Goal: Task Accomplishment & Management: Use online tool/utility

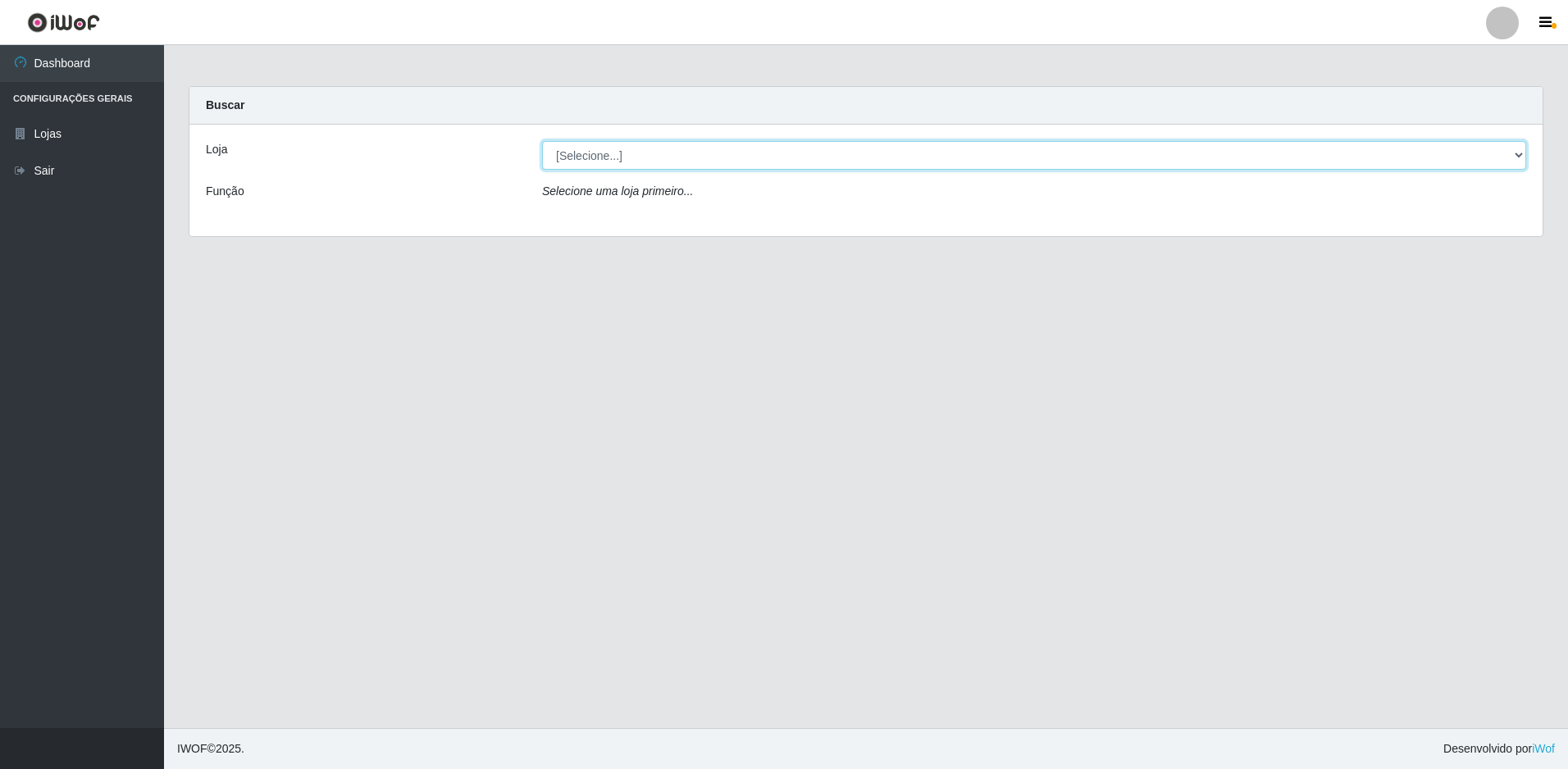
click at [634, 152] on select "[Selecione...] Extrabom - Loja 51 Gaivotas" at bounding box center [1034, 155] width 984 height 28
click at [542, 141] on select "[Selecione...] Extrabom - Loja 51 Gaivotas" at bounding box center [1034, 155] width 984 height 28
click at [657, 153] on select "[Selecione...] Extrabom - Loja 51 Gaivotas" at bounding box center [1034, 155] width 984 height 28
select select "469"
click at [542, 141] on select "[Selecione...] Extrabom - Loja 51 Gaivotas" at bounding box center [1034, 155] width 984 height 28
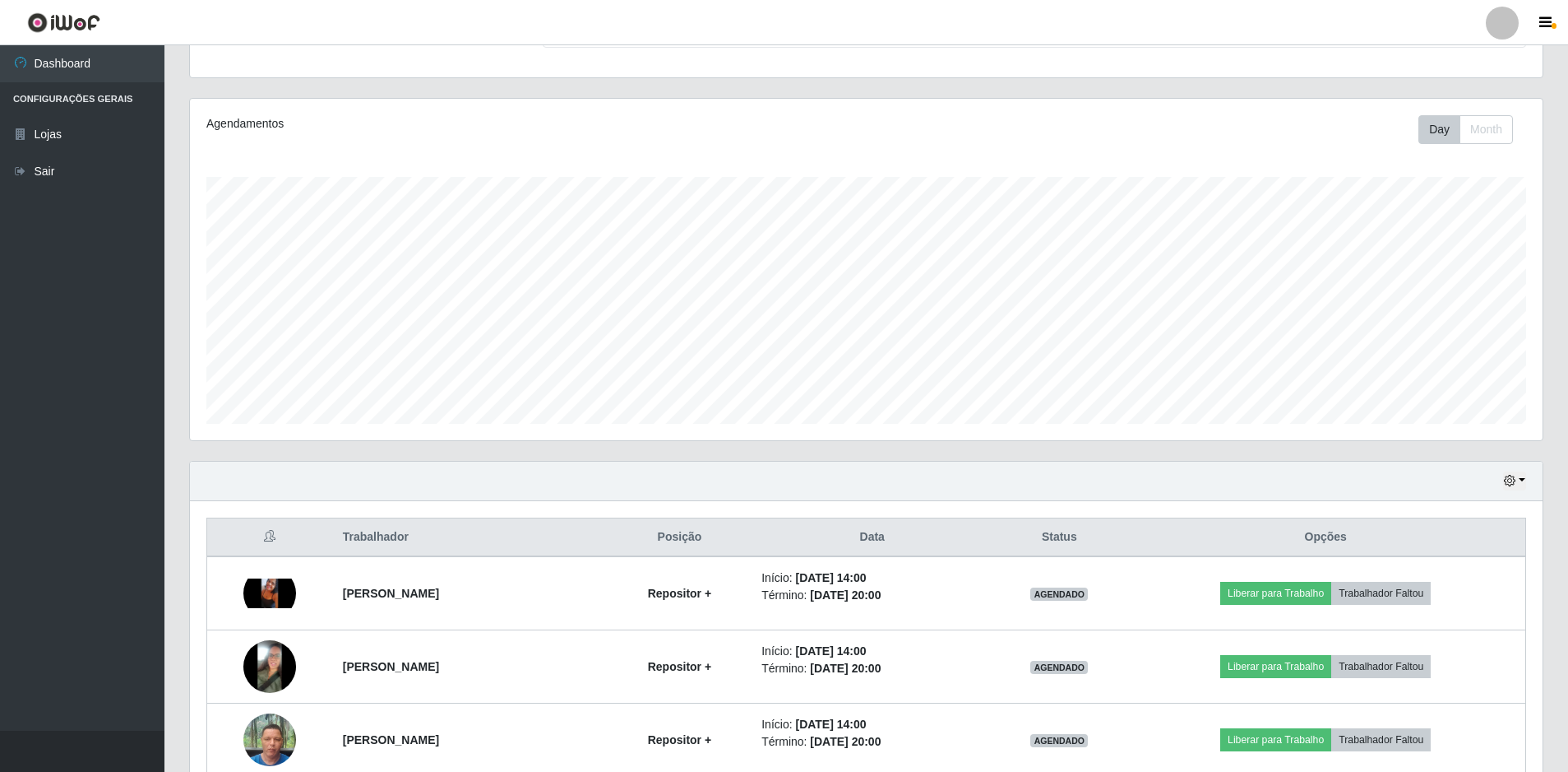
scroll to position [394, 0]
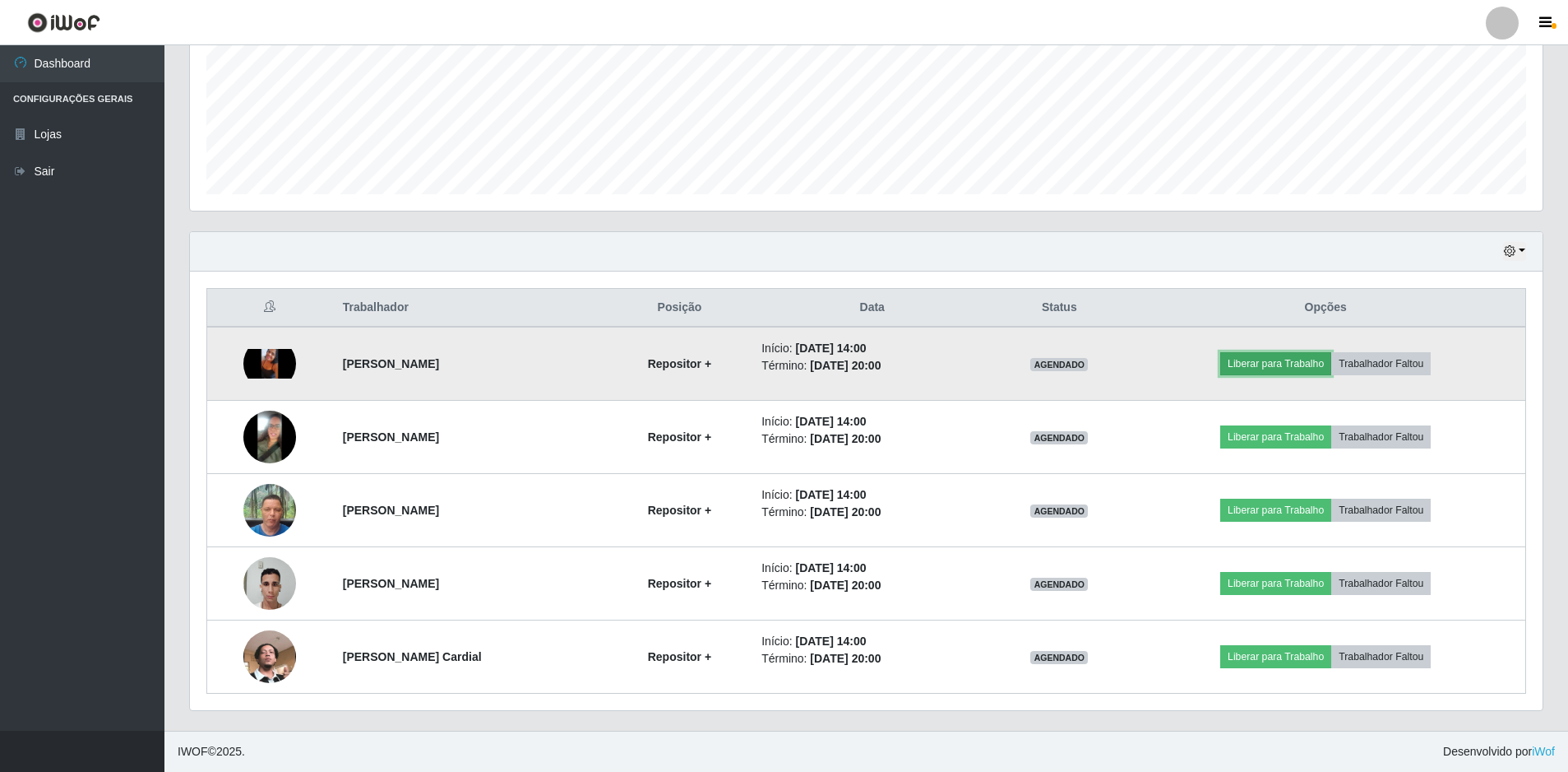
click at [1265, 356] on button "Liberar para Trabalho" at bounding box center [1275, 363] width 111 height 23
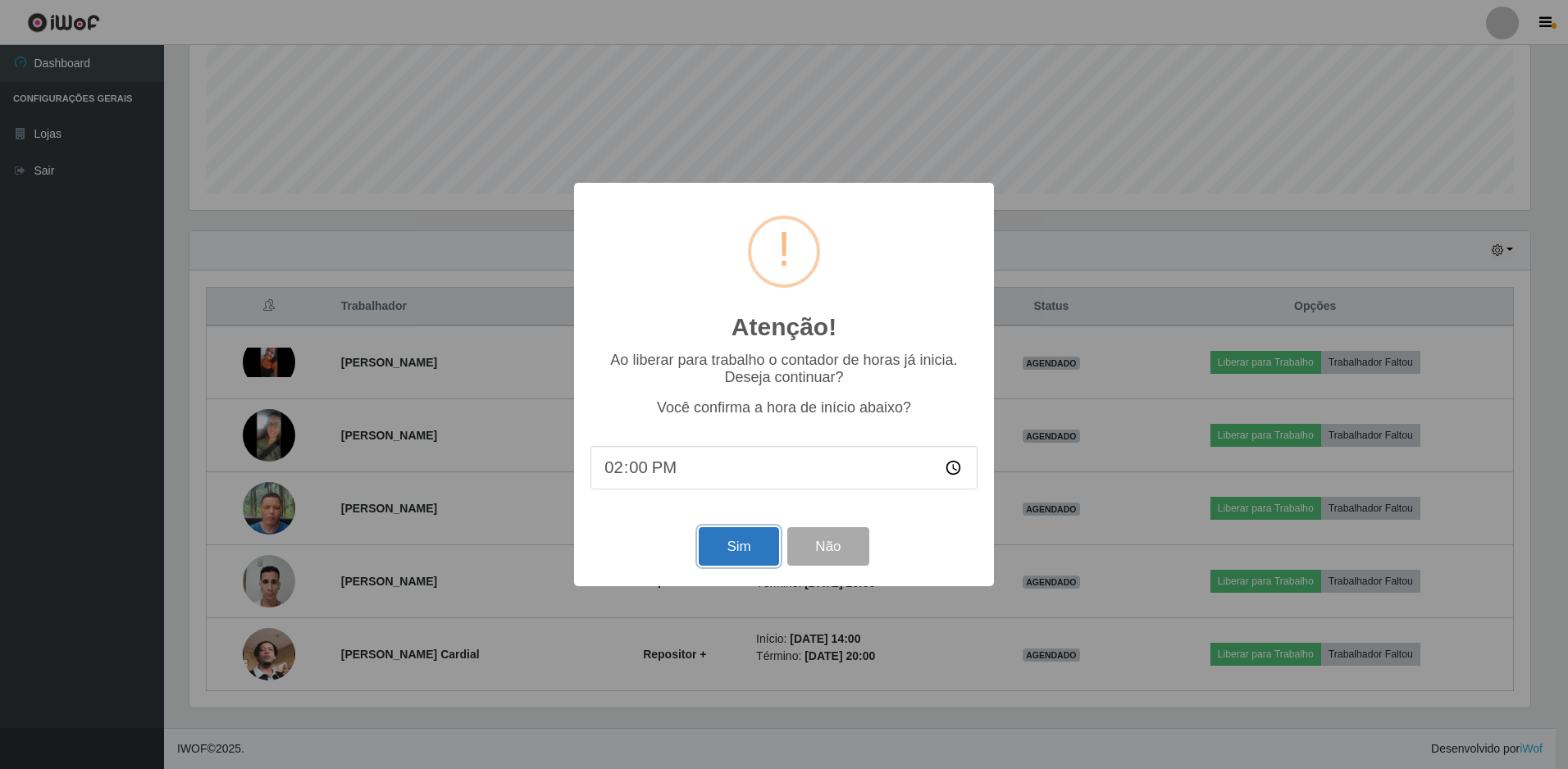
click at [751, 540] on button "Sim" at bounding box center [738, 546] width 79 height 38
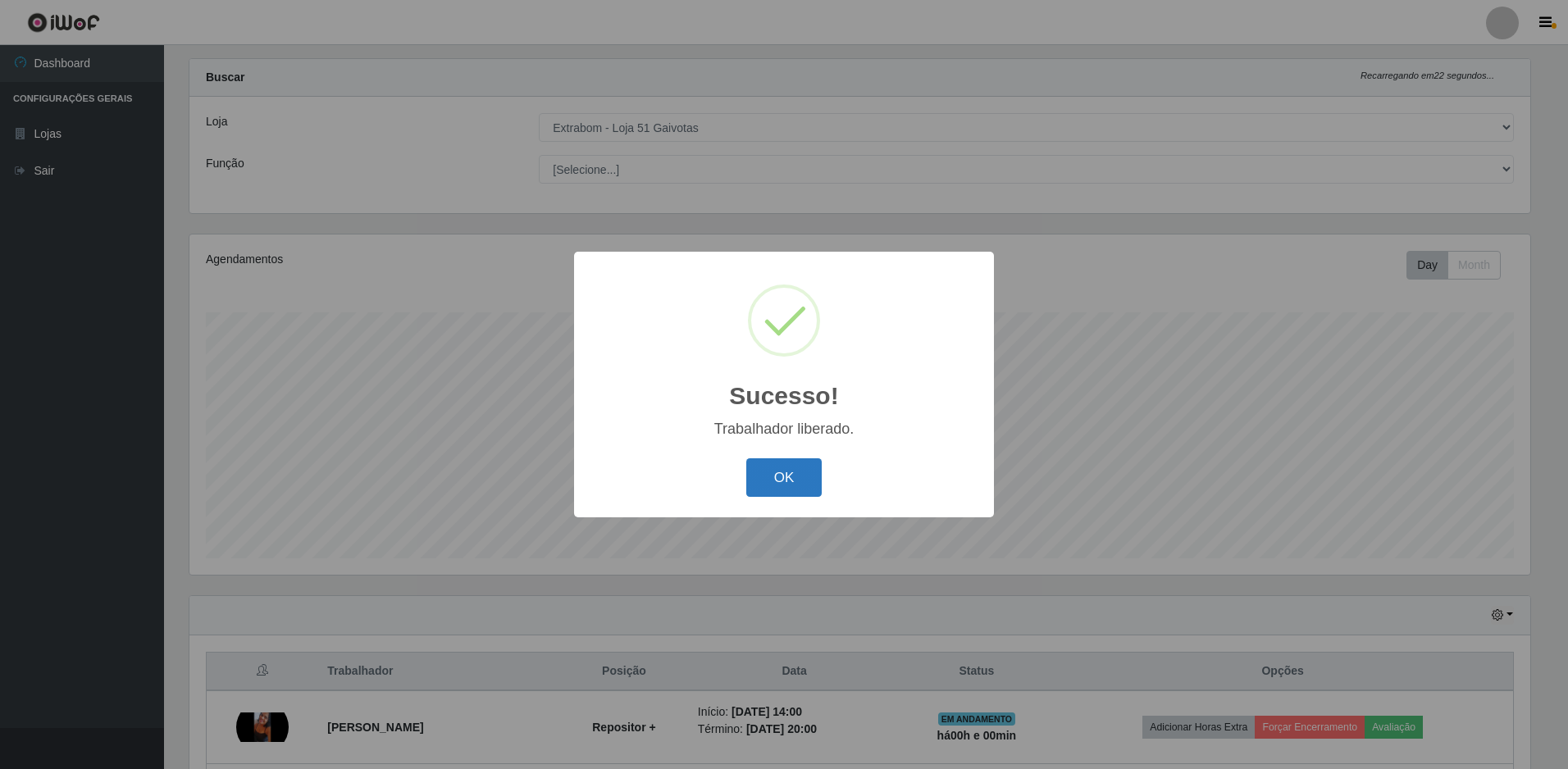
click at [790, 469] on button "OK" at bounding box center [785, 477] width 77 height 38
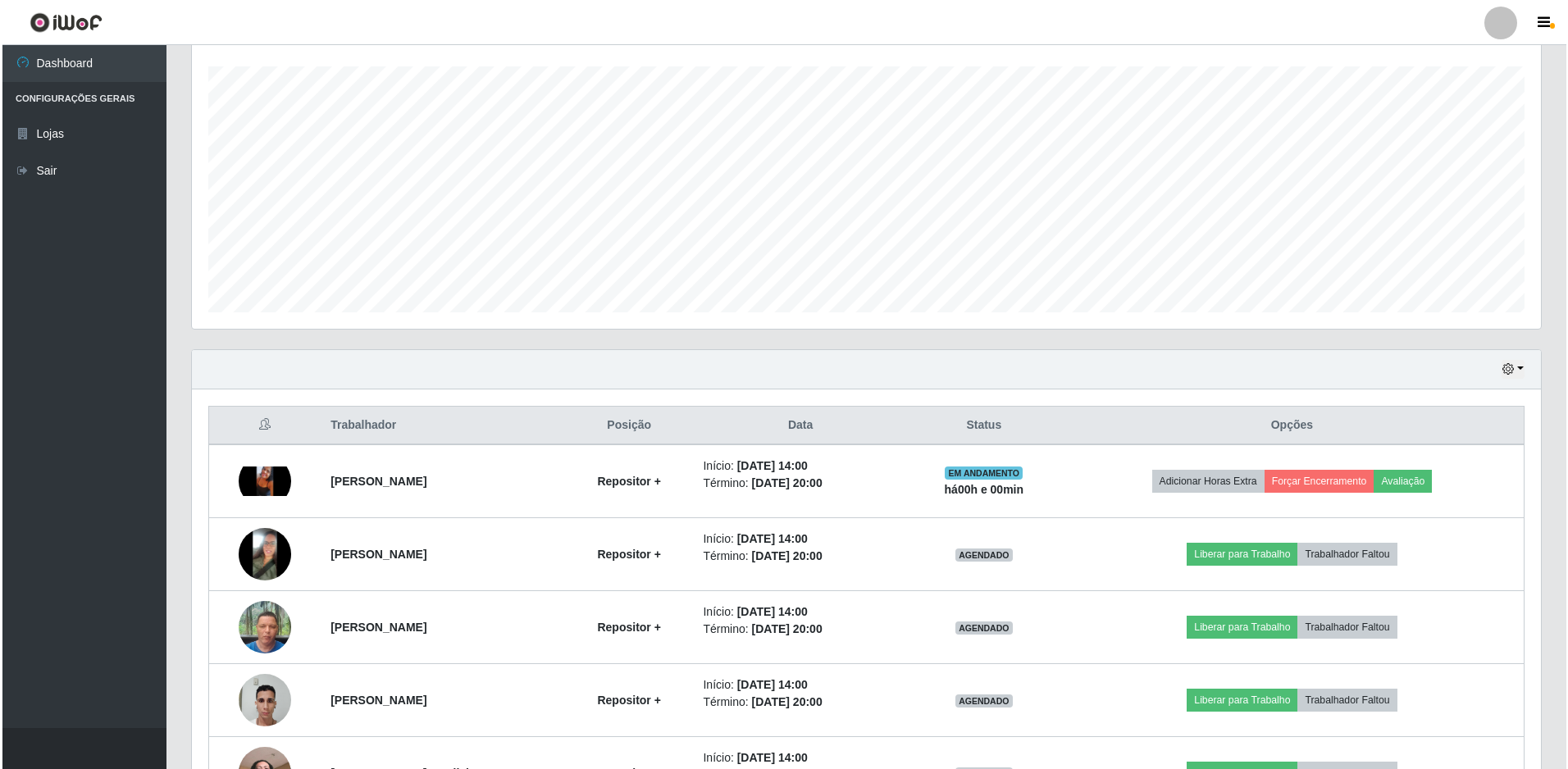
scroll to position [355, 0]
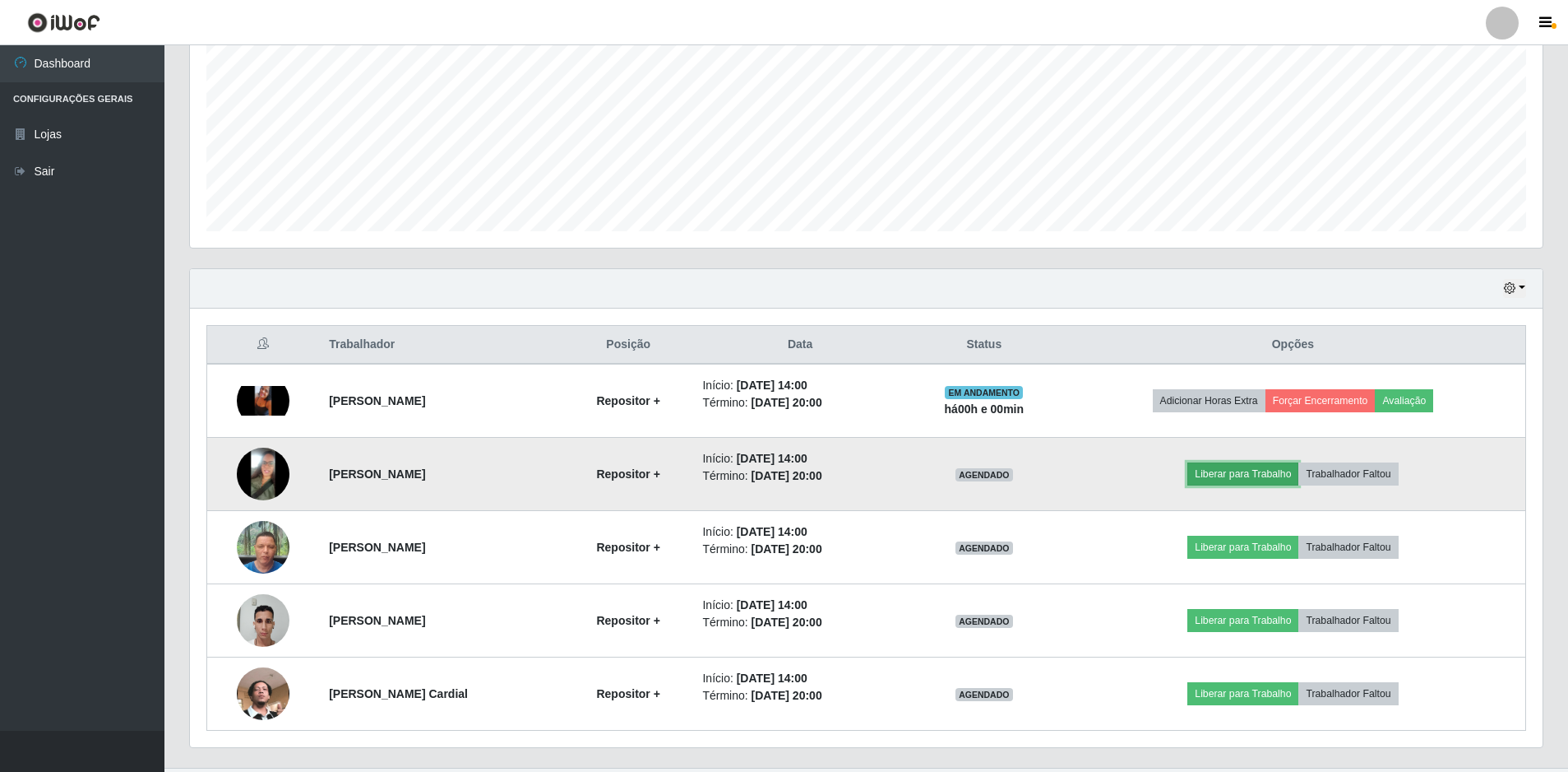
click at [1238, 470] on button "Liberar para Trabalho" at bounding box center [1243, 473] width 111 height 23
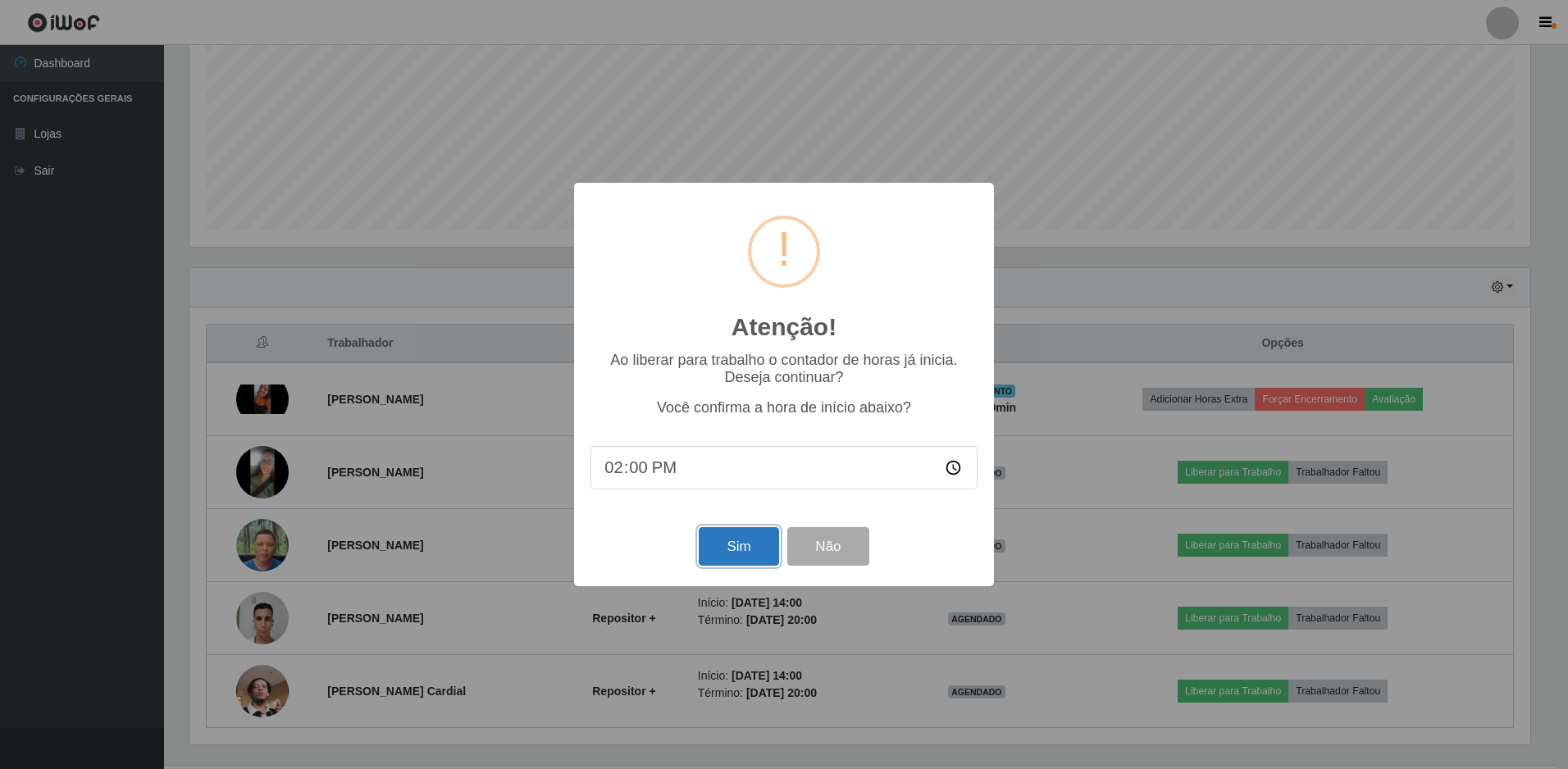
click at [741, 537] on button "Sim" at bounding box center [738, 546] width 79 height 38
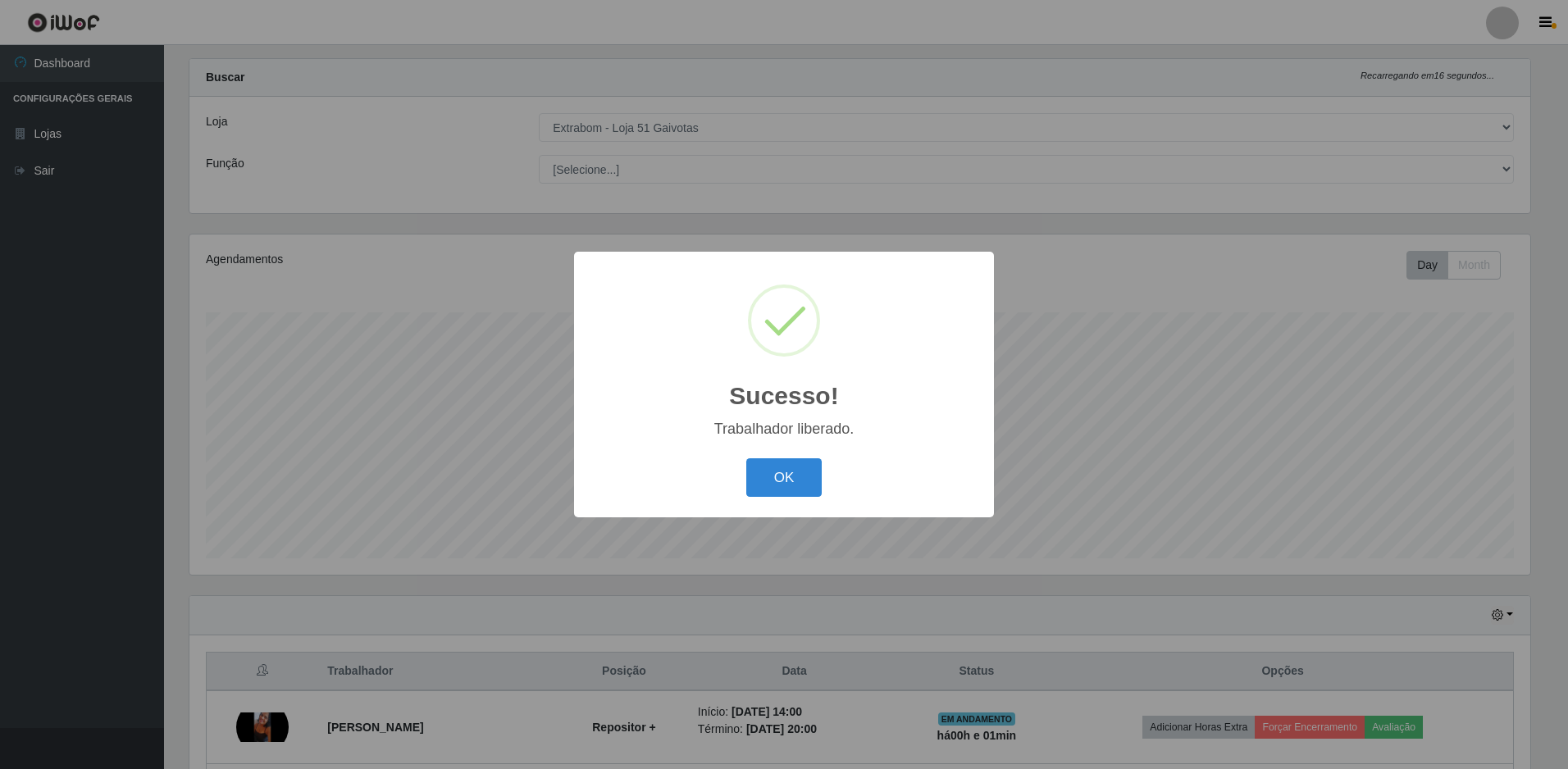
click at [787, 485] on button "OK" at bounding box center [785, 477] width 77 height 38
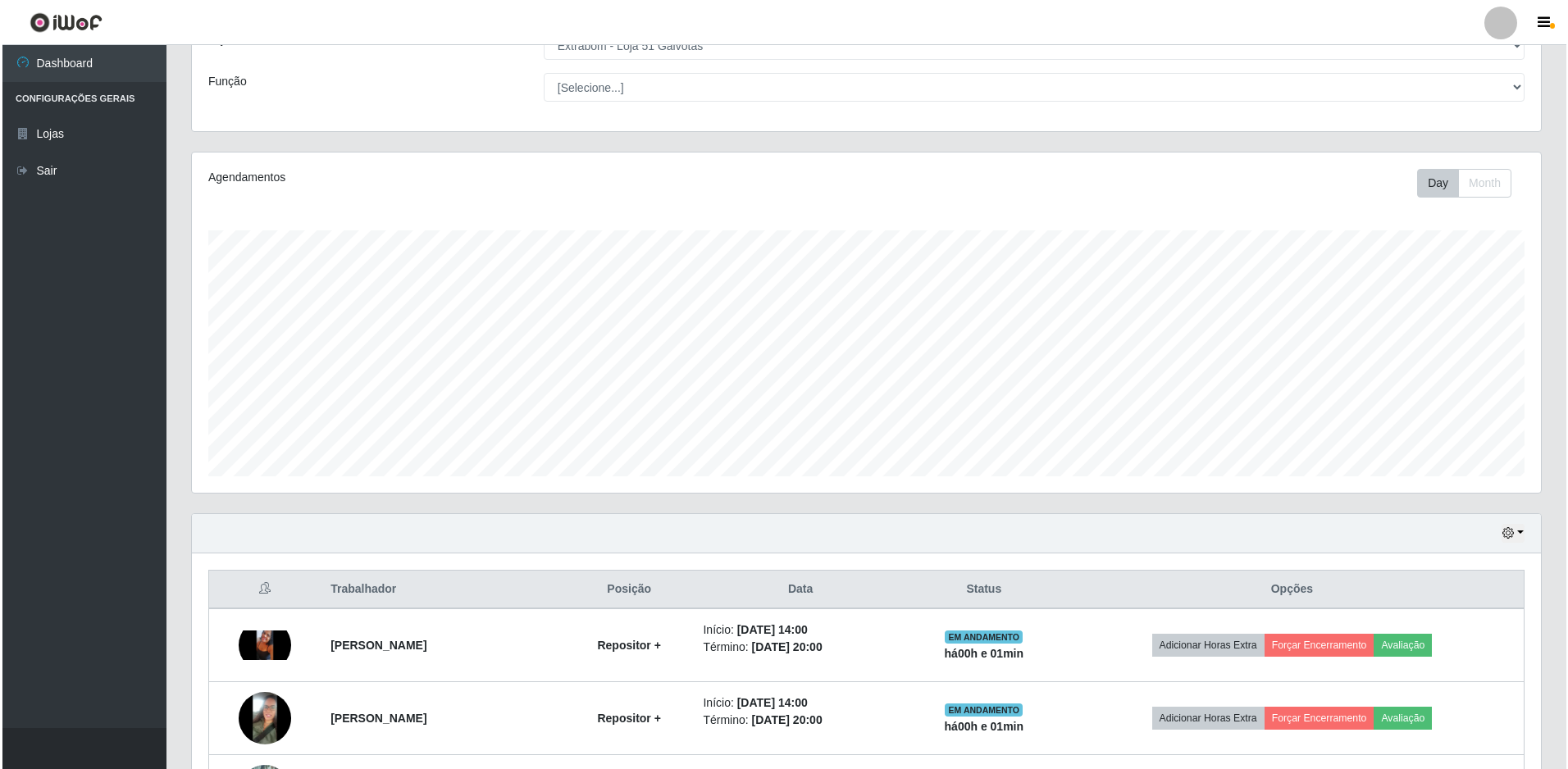
scroll to position [355, 0]
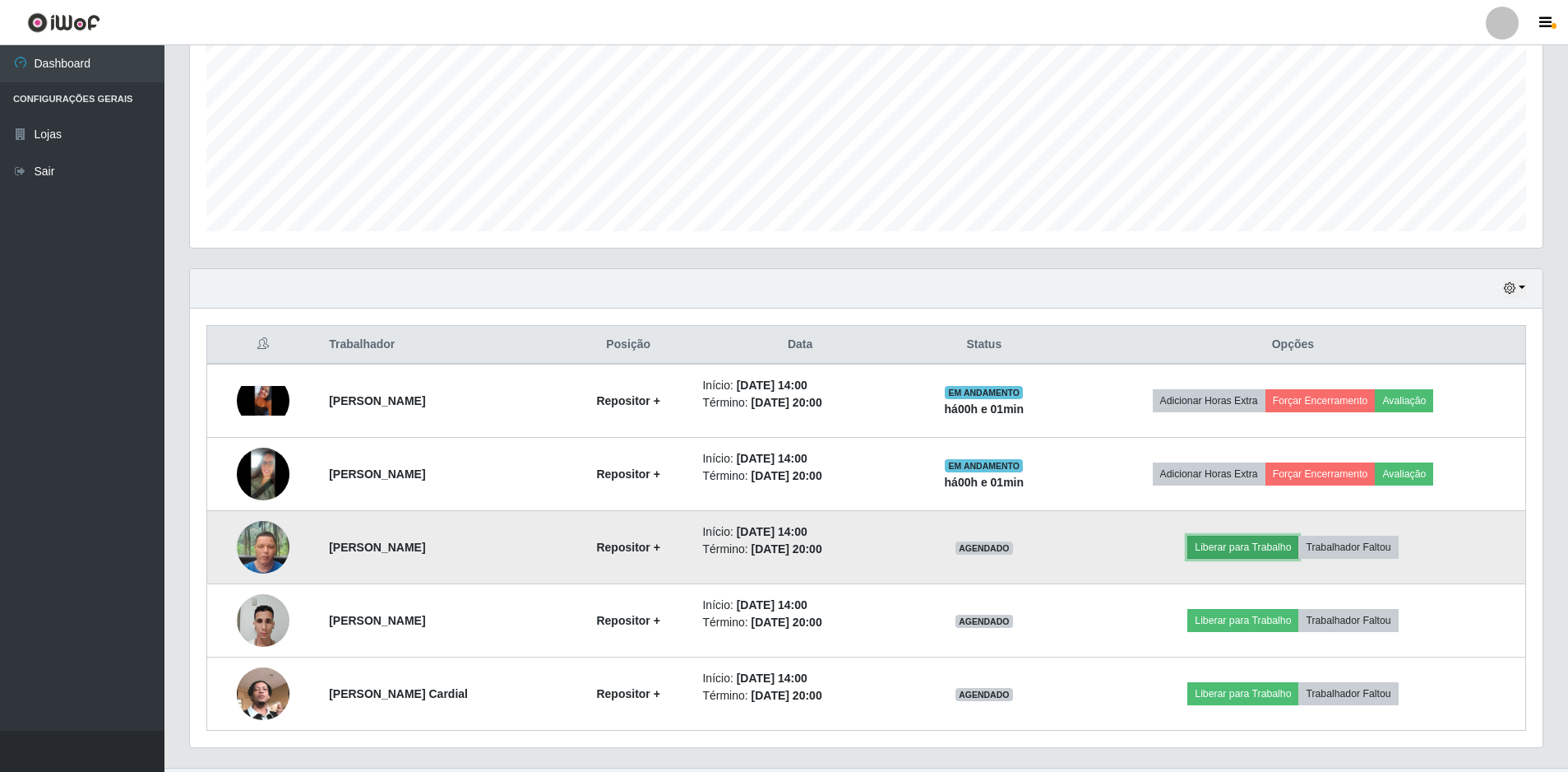
click at [1242, 544] on button "Liberar para Trabalho" at bounding box center [1243, 547] width 111 height 23
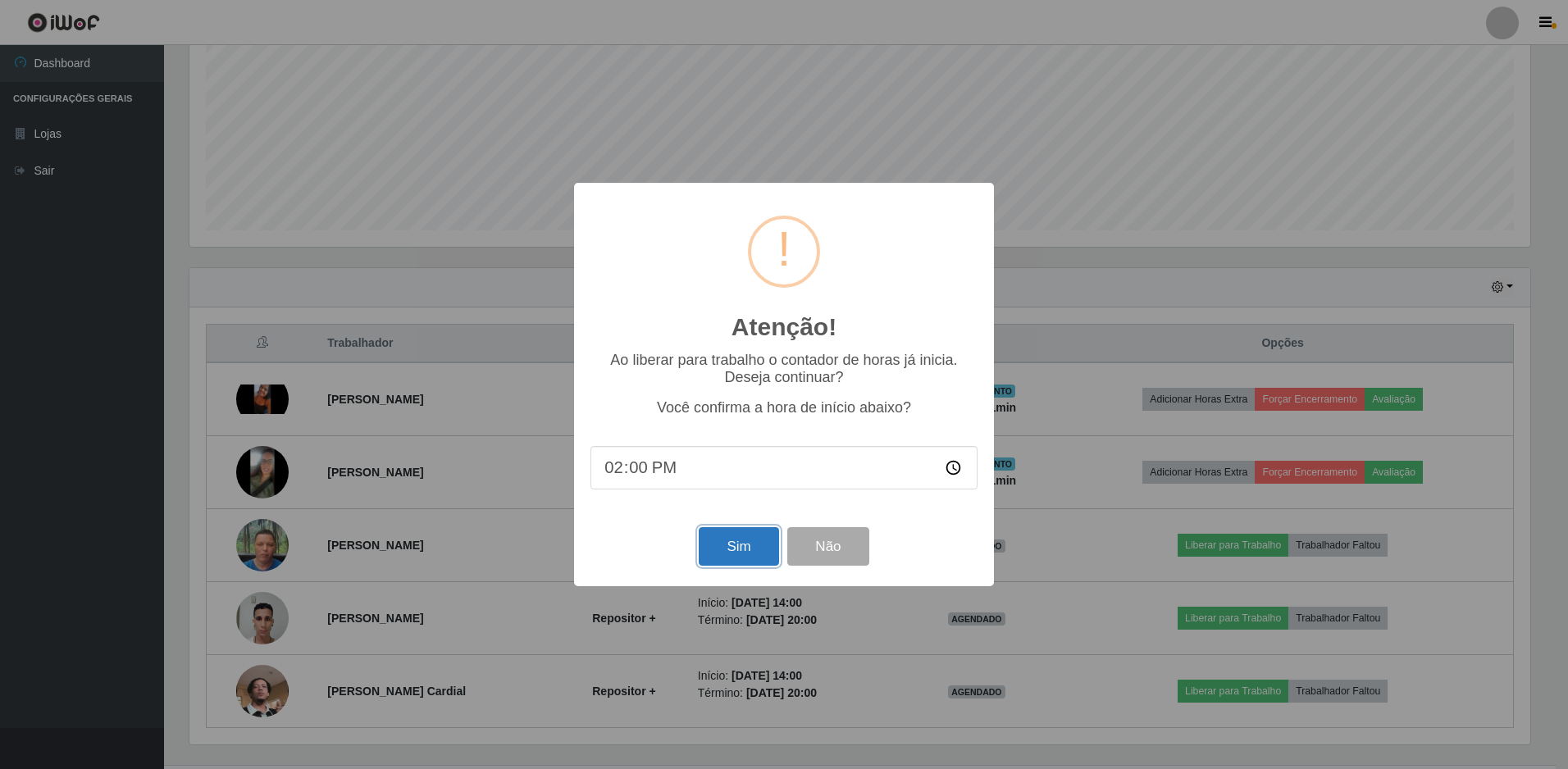
click at [726, 547] on button "Sim" at bounding box center [738, 546] width 79 height 38
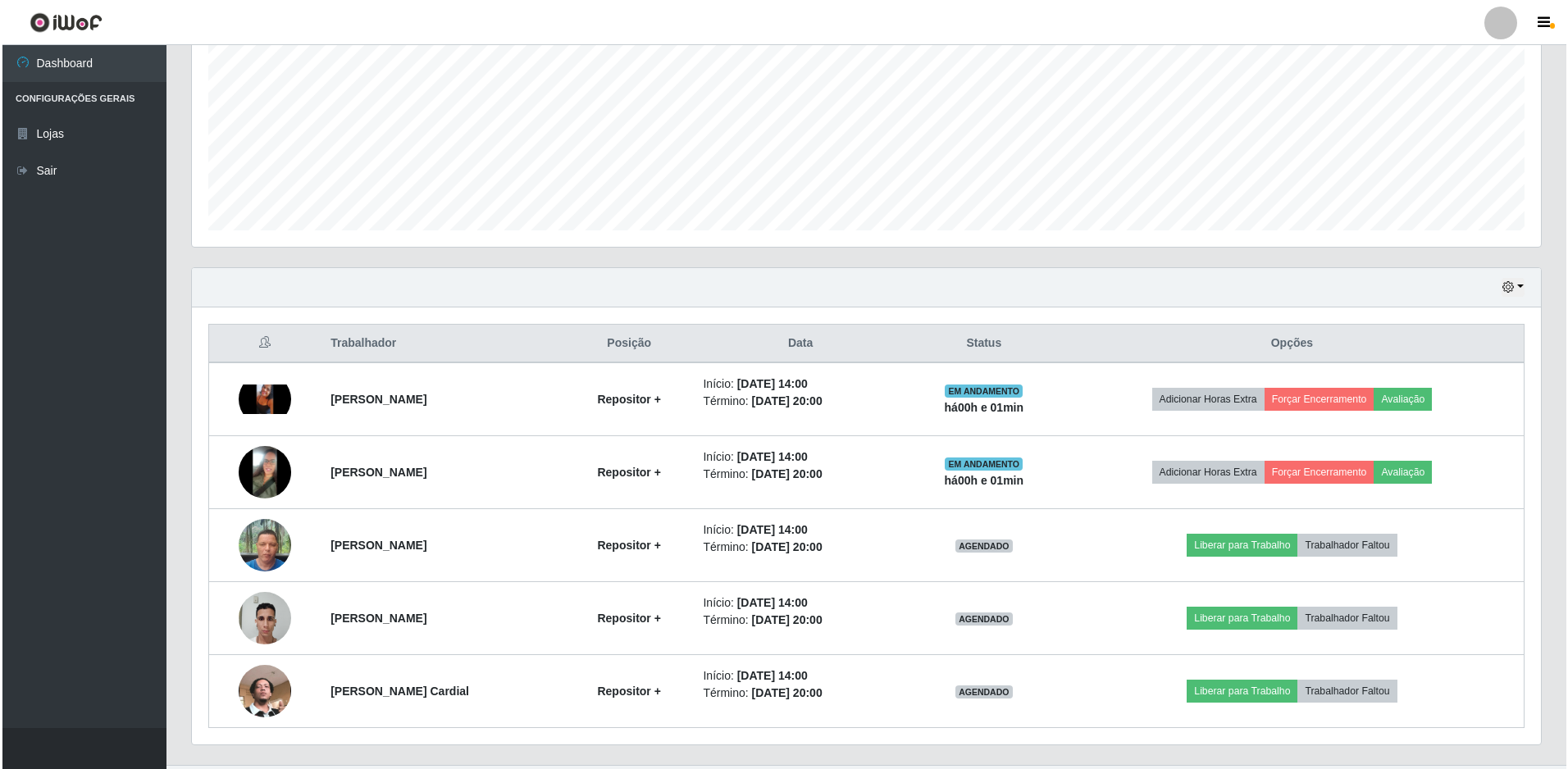
scroll to position [0, 0]
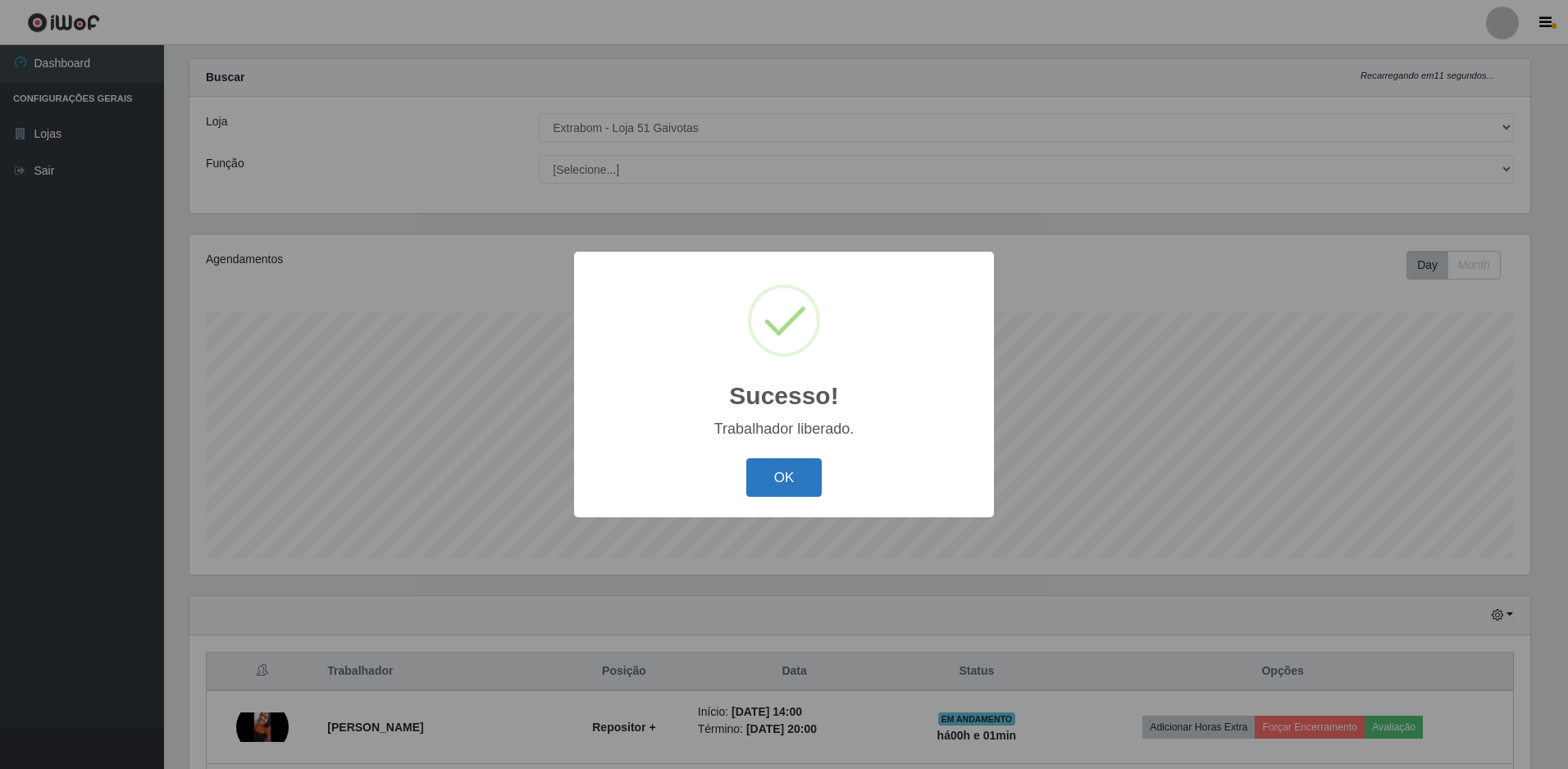
click at [785, 484] on button "OK" at bounding box center [785, 477] width 77 height 38
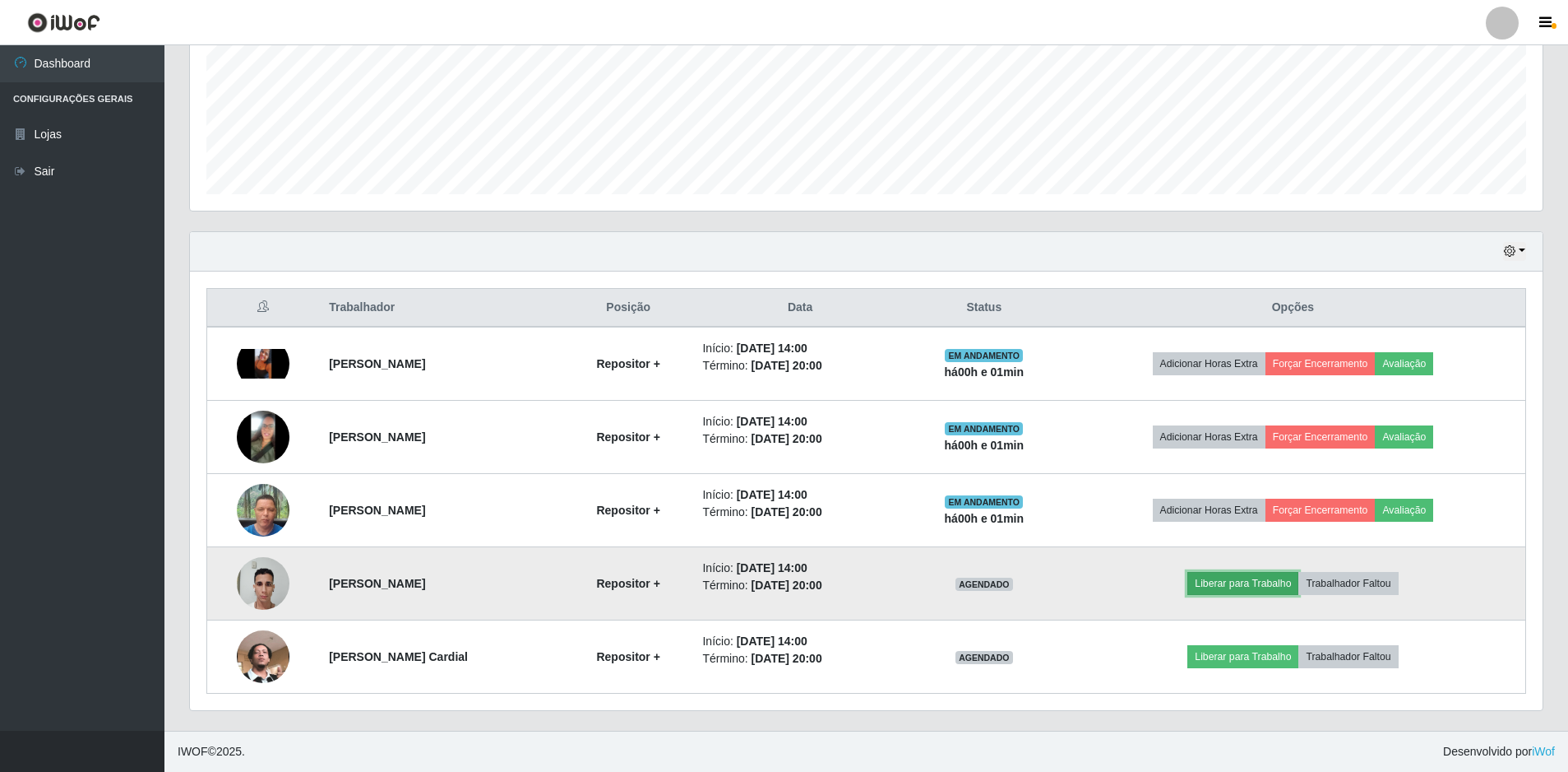
click at [1224, 584] on button "Liberar para Trabalho" at bounding box center [1243, 583] width 111 height 23
click at [1272, 584] on button "Liberar para Trabalho" at bounding box center [1243, 583] width 111 height 23
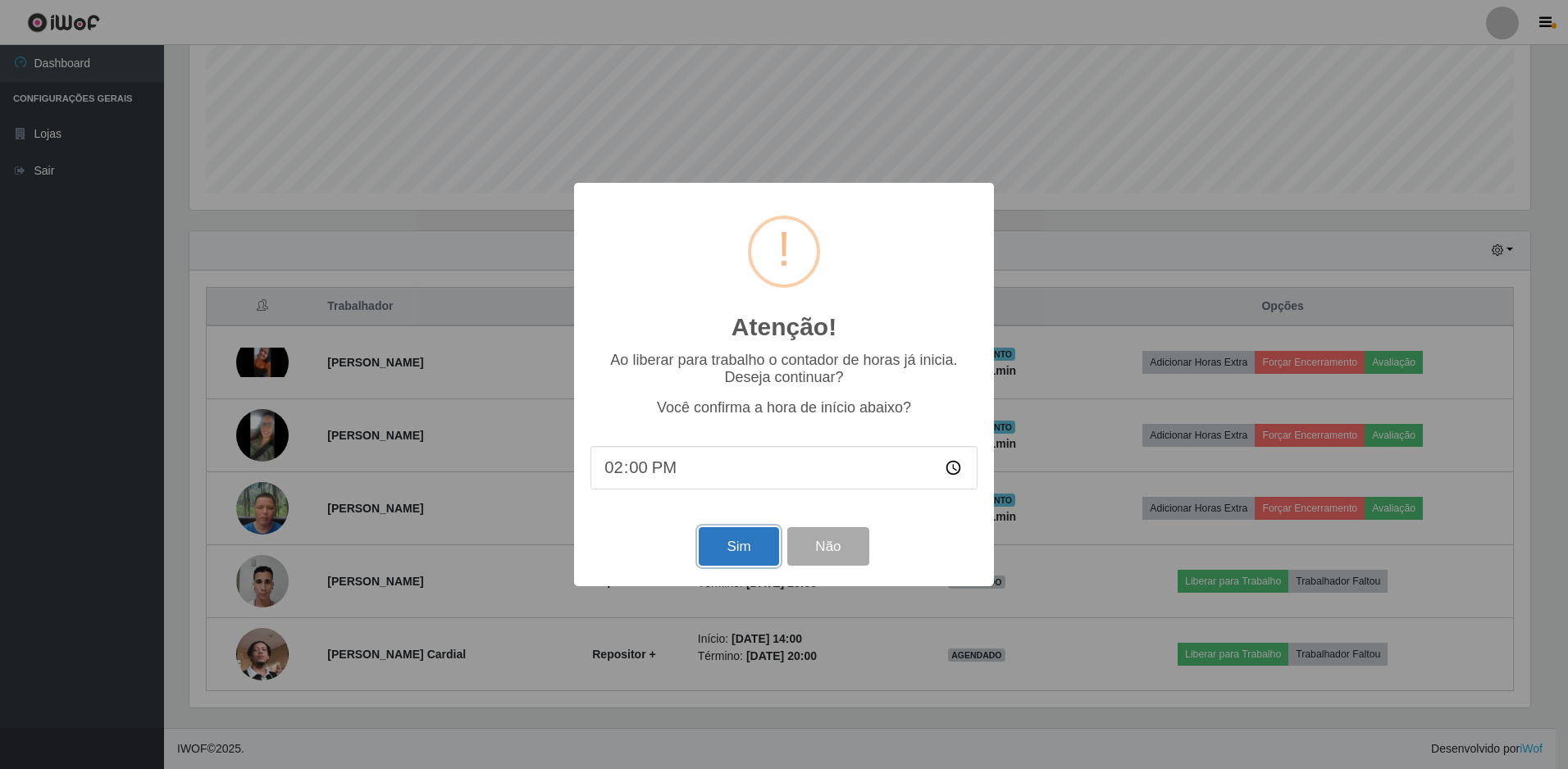
click at [758, 549] on button "Sim" at bounding box center [738, 546] width 79 height 38
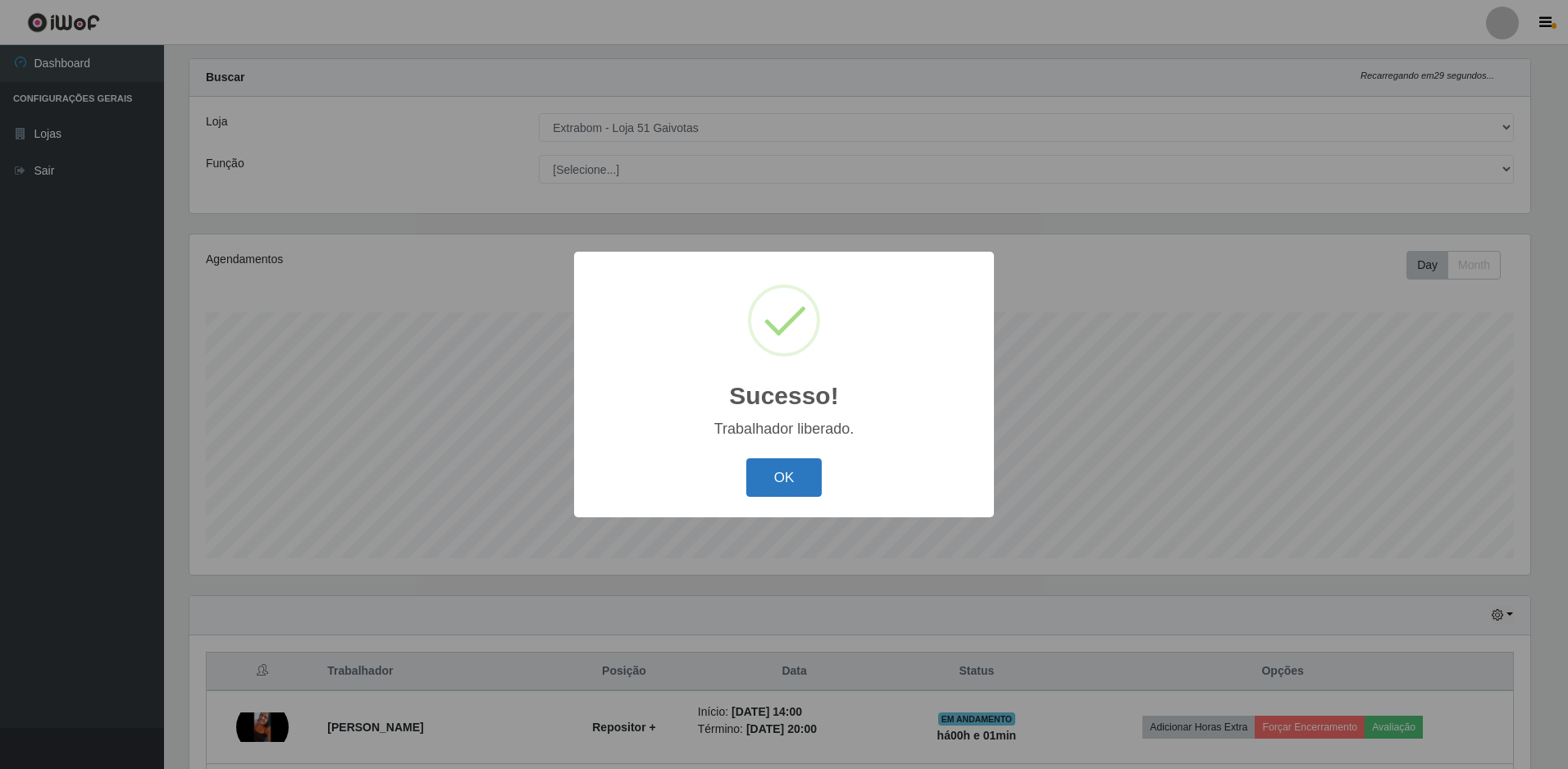
click at [782, 483] on button "OK" at bounding box center [785, 477] width 77 height 38
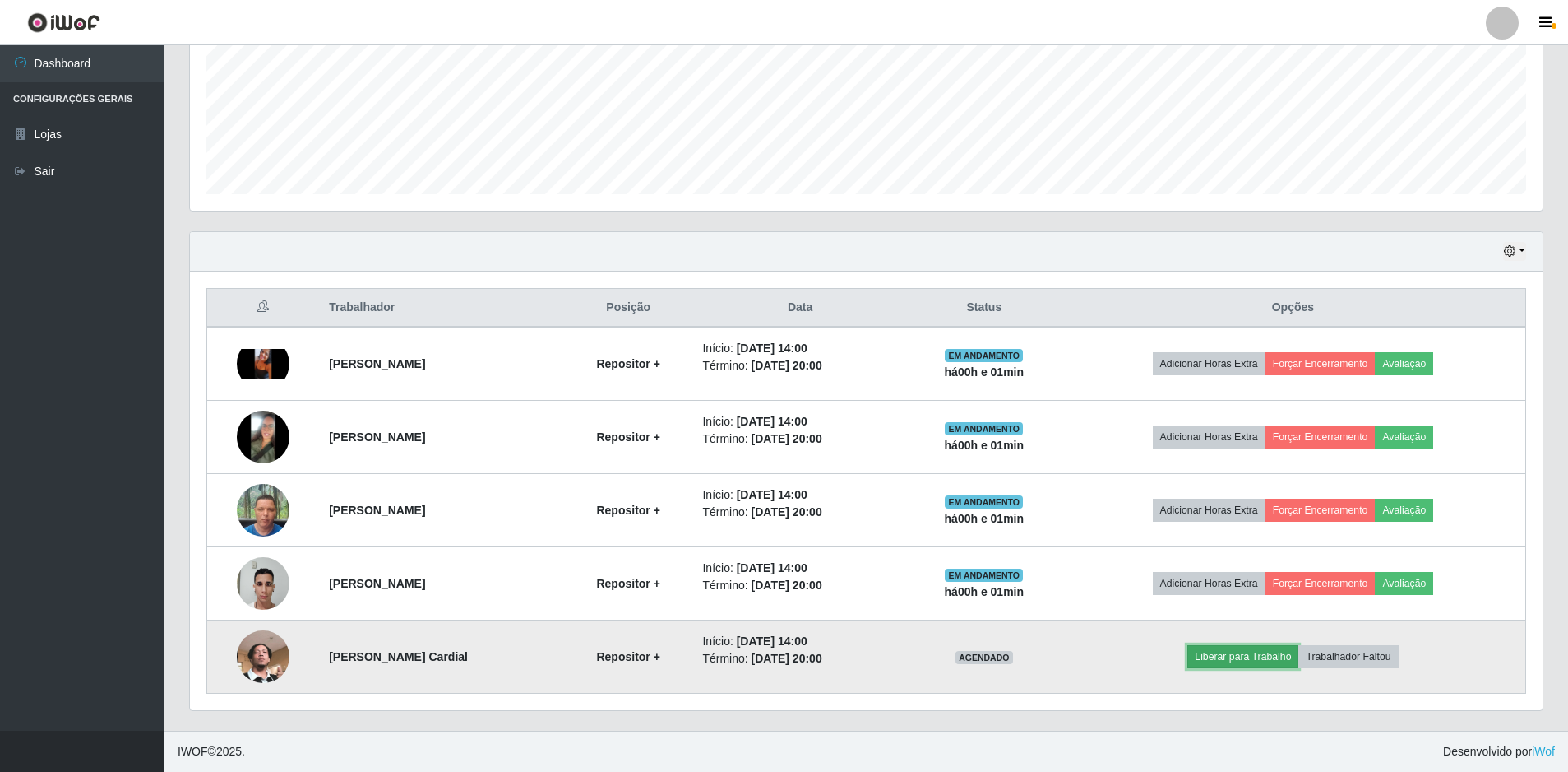
click at [1256, 659] on button "Liberar para Trabalho" at bounding box center [1243, 656] width 111 height 23
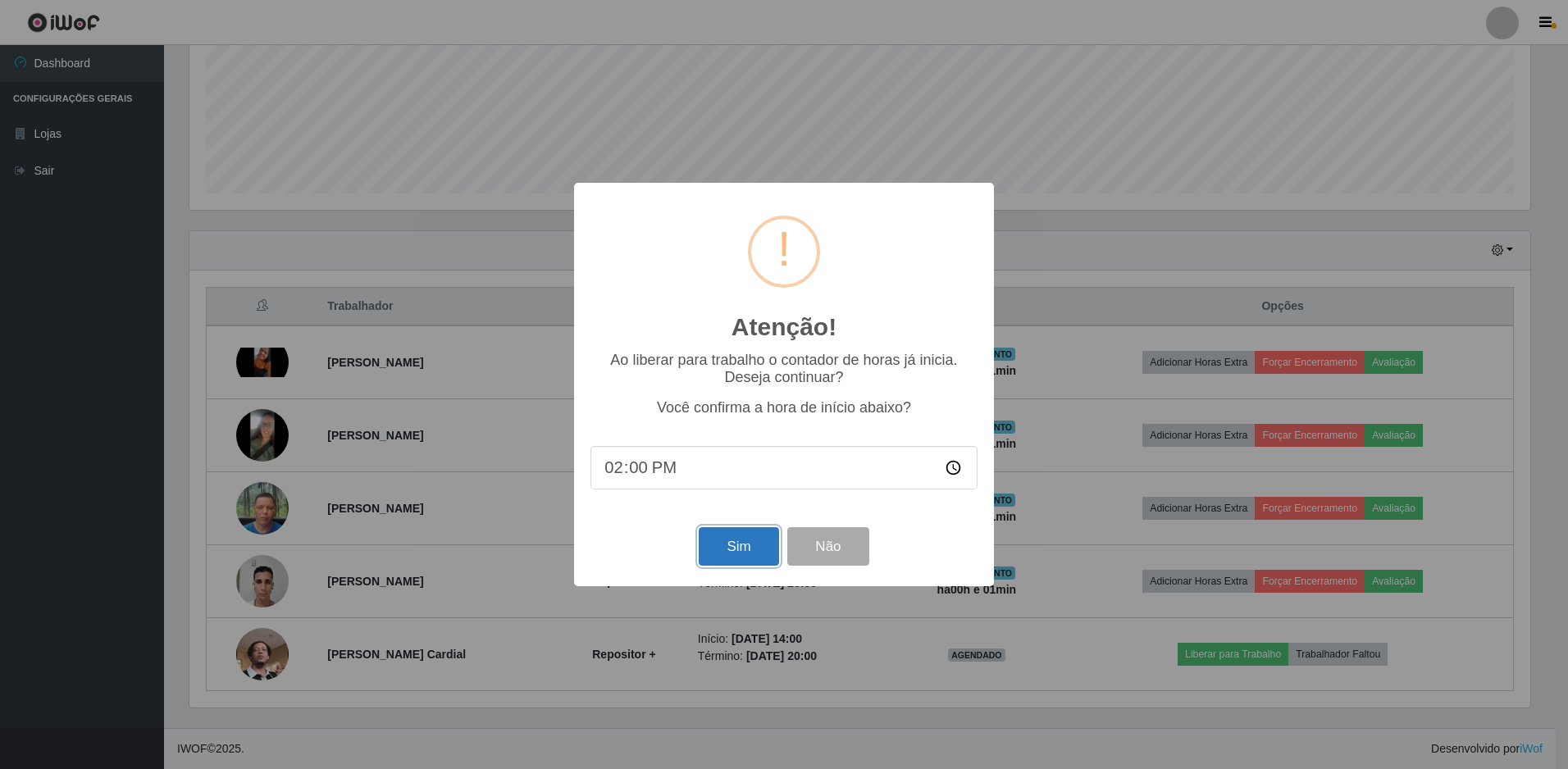
click at [732, 550] on button "Sim" at bounding box center [738, 546] width 79 height 38
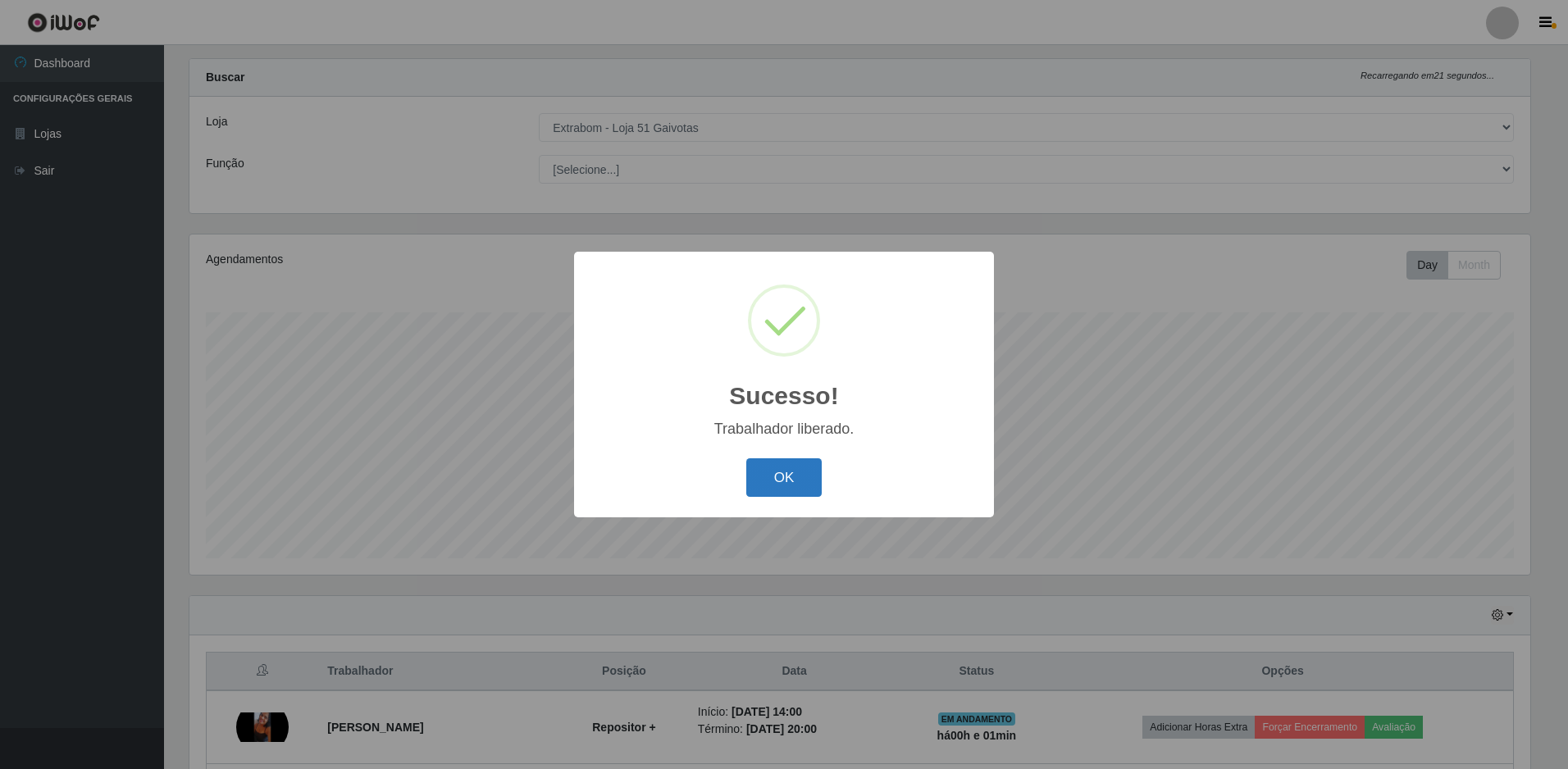
click at [785, 485] on button "OK" at bounding box center [785, 477] width 77 height 38
